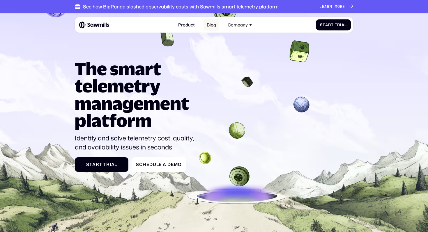
click at [210, 26] on link "Blog" at bounding box center [211, 25] width 16 height 12
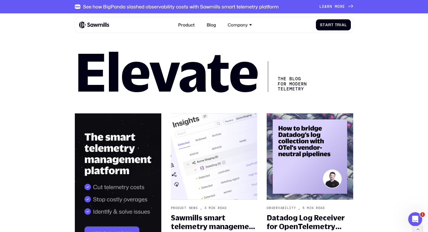
click at [94, 26] on img at bounding box center [94, 24] width 30 height 7
